Goal: Information Seeking & Learning: Understand process/instructions

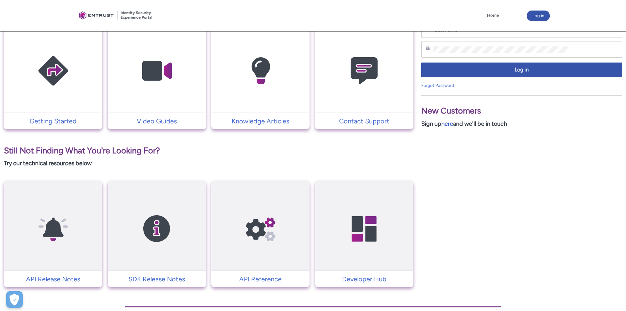
scroll to position [152, 0]
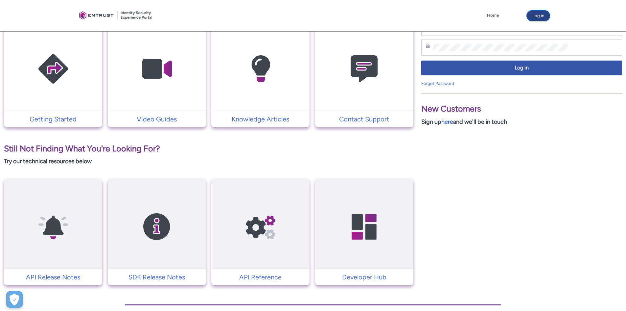
click at [535, 15] on button "Log in" at bounding box center [538, 16] width 23 height 11
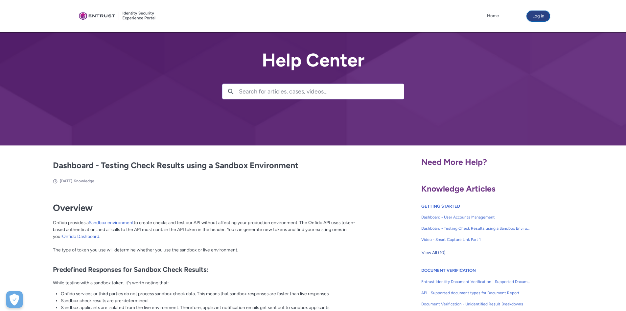
click at [532, 19] on button "Log in" at bounding box center [538, 16] width 23 height 11
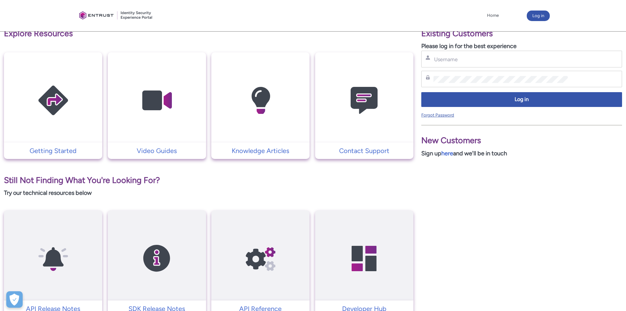
scroll to position [119, 0]
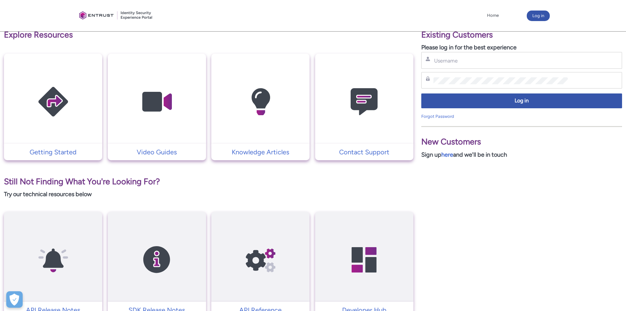
click at [359, 105] on img at bounding box center [364, 101] width 62 height 71
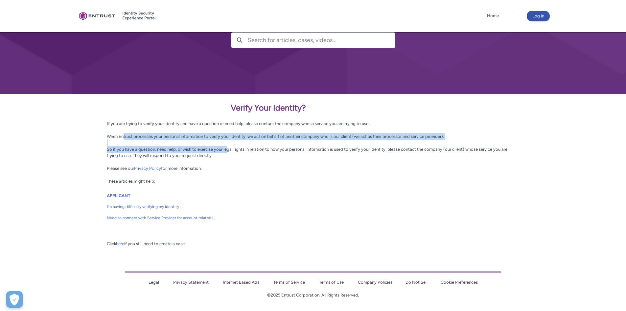
drag, startPoint x: 122, startPoint y: 138, endPoint x: 227, endPoint y: 148, distance: 105.9
click at [227, 148] on div "Verify Your Identity? If you are trying to verify your identity and have a ques…" at bounding box center [313, 143] width 412 height 83
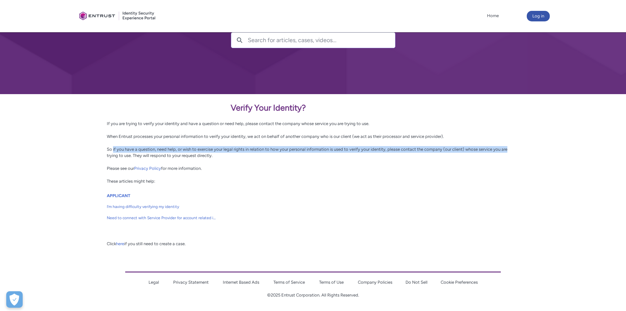
drag, startPoint x: 509, startPoint y: 150, endPoint x: 113, endPoint y: 148, distance: 396.3
click at [113, 148] on div "Verify Your Identity? If you are trying to verify your identity and have a ques…" at bounding box center [313, 143] width 412 height 83
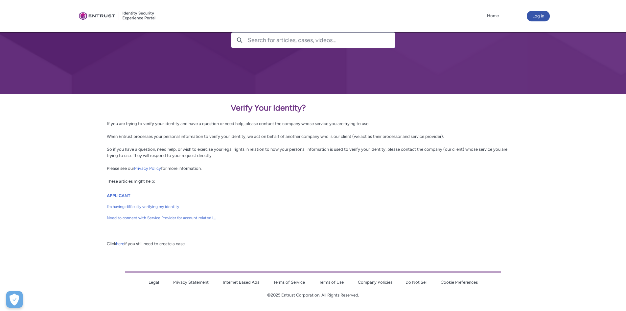
click at [164, 160] on div "Verify Your Identity? If you are trying to verify your identity and have a ques…" at bounding box center [313, 143] width 412 height 83
